Goal: Transaction & Acquisition: Purchase product/service

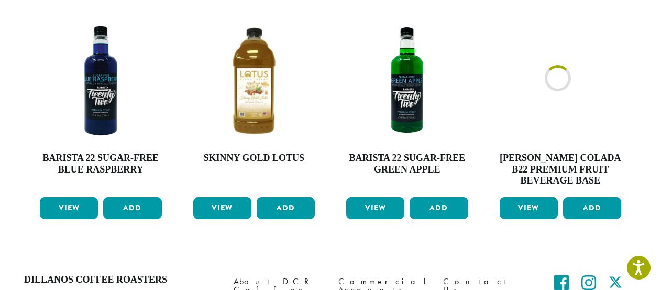
scroll to position [629, 0]
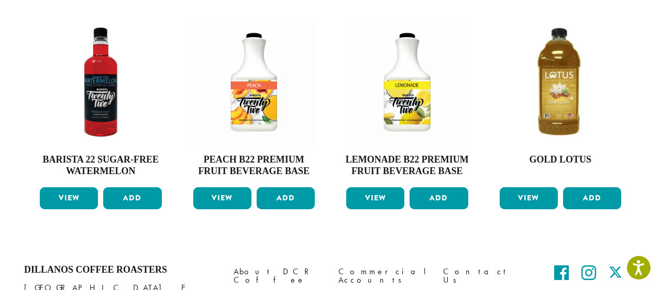
scroll to position [681, 0]
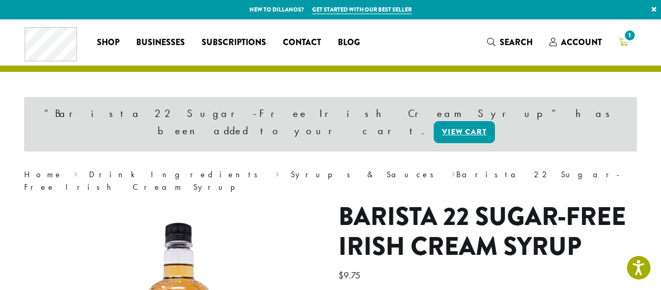
click at [623, 38] on span "1" at bounding box center [630, 35] width 14 height 14
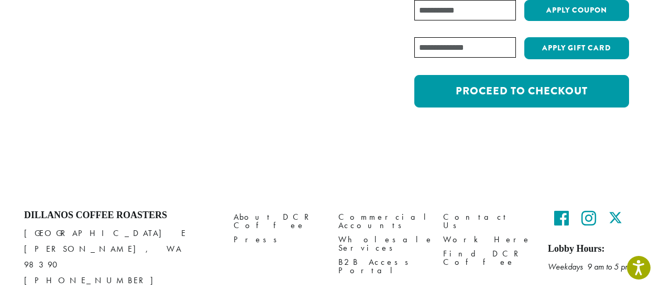
scroll to position [210, 0]
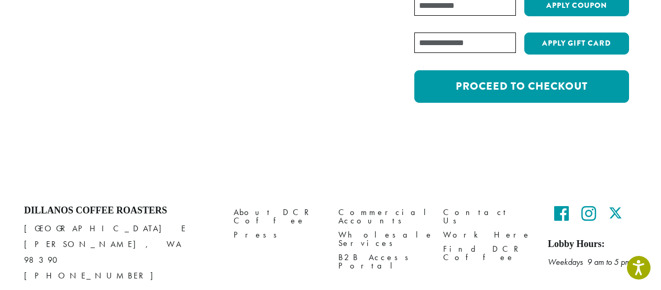
click at [414, 16] on input "Coupon:" at bounding box center [465, 5] width 102 height 20
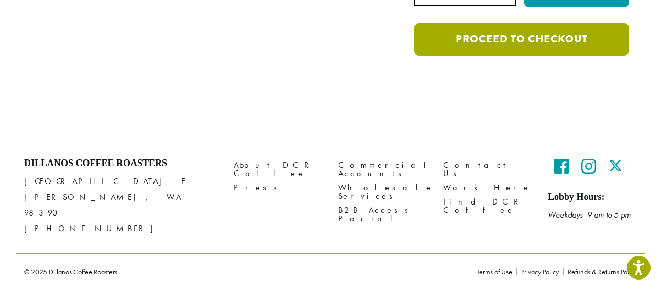
scroll to position [419, 0]
click at [414, 56] on link "Proceed to checkout" at bounding box center [521, 39] width 215 height 32
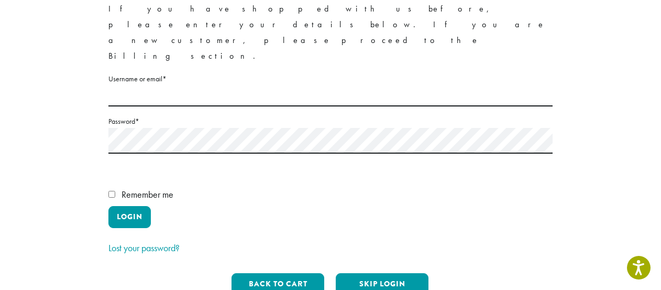
scroll to position [210, 0]
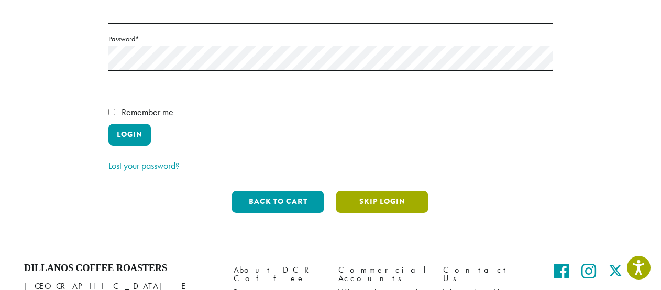
click at [383, 213] on button "Skip Login" at bounding box center [382, 202] width 93 height 22
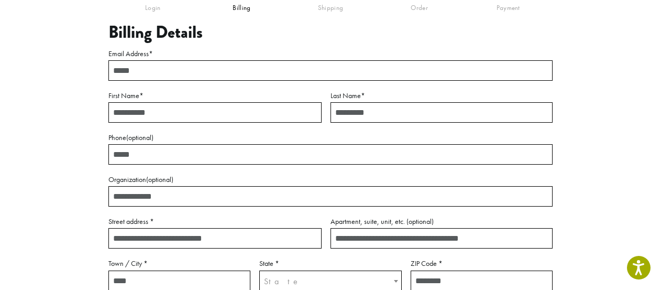
scroll to position [68, 0]
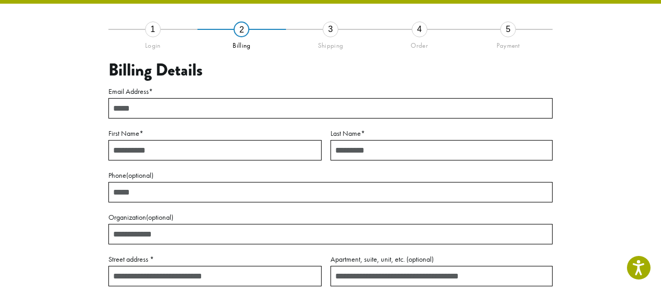
click at [130, 118] on input "Email Address *" at bounding box center [330, 108] width 444 height 20
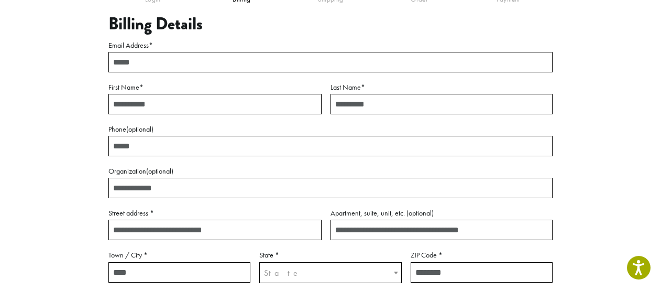
scroll to position [16, 0]
